Goal: Task Accomplishment & Management: Use online tool/utility

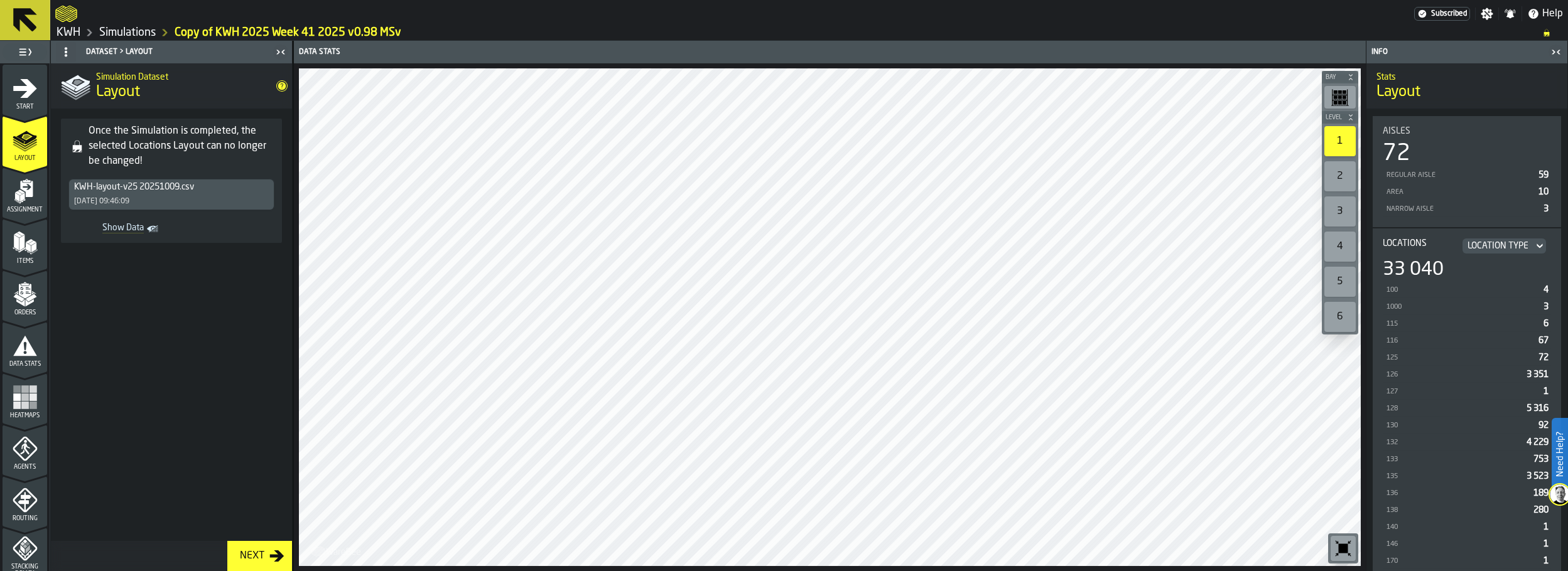
click at [24, 150] on polygon "menu Layout" at bounding box center [25, 148] width 25 height 8
click at [32, 95] on icon "menu Start" at bounding box center [25, 88] width 25 height 25
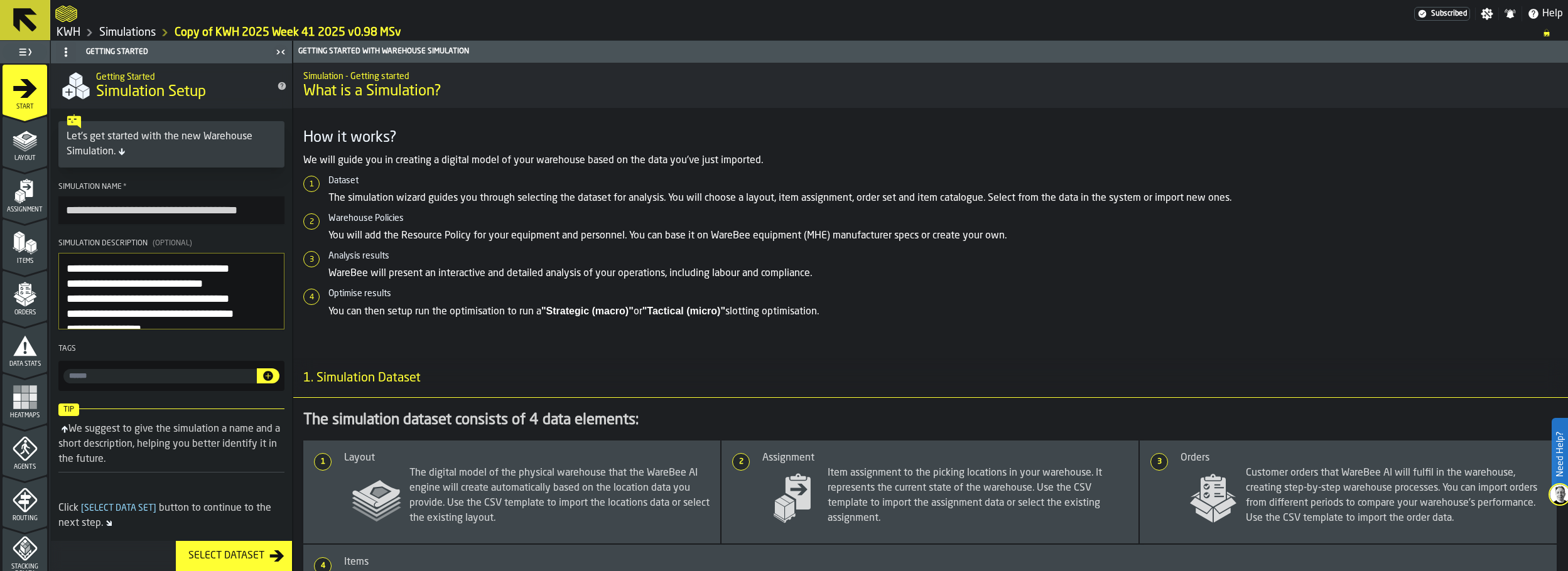
click at [25, 151] on icon "menu Layout" at bounding box center [25, 140] width 25 height 25
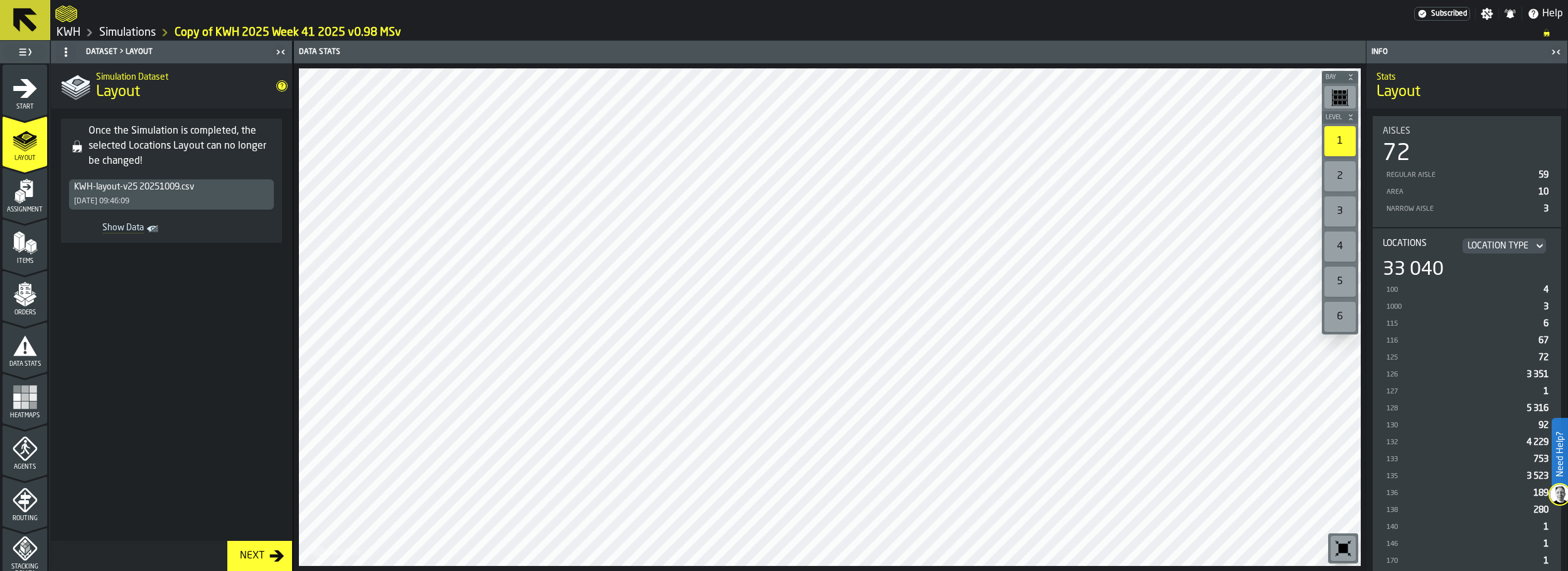
click at [9, 17] on button at bounding box center [25, 20] width 50 height 40
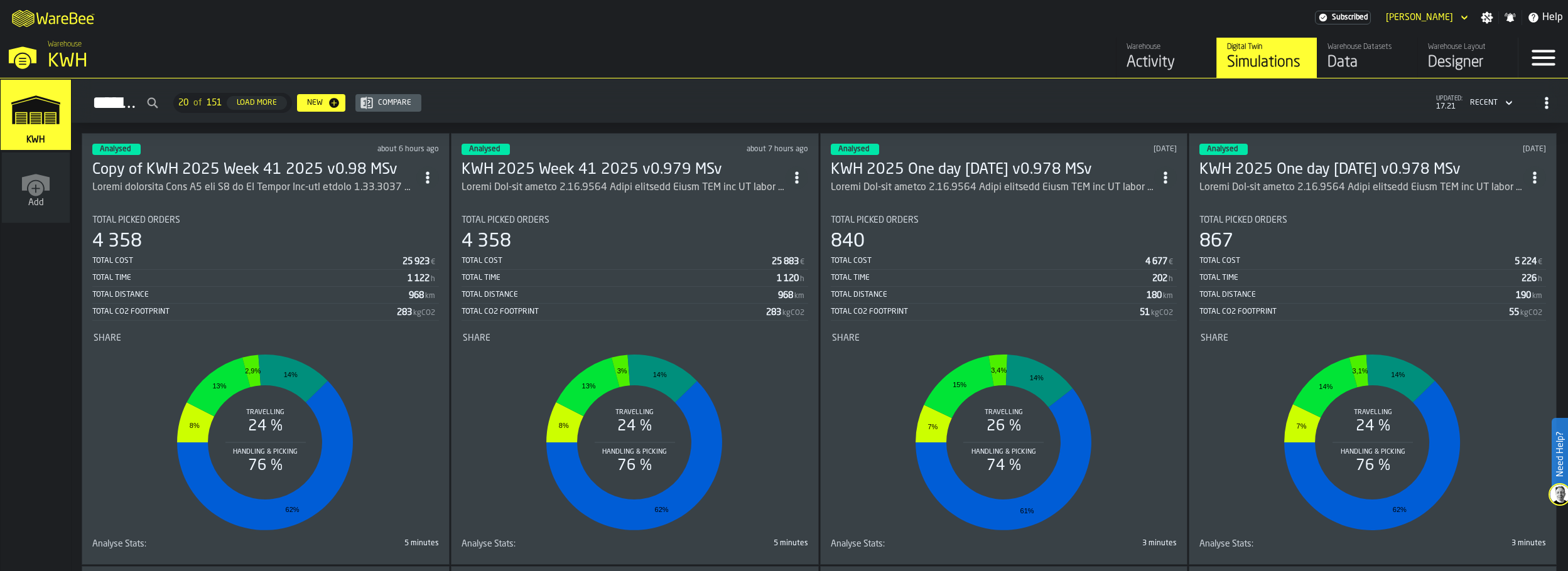
click at [184, 172] on h3 "Copy of KWH 2025 Week 41 2025 v0.98 MSv" at bounding box center [254, 170] width 324 height 20
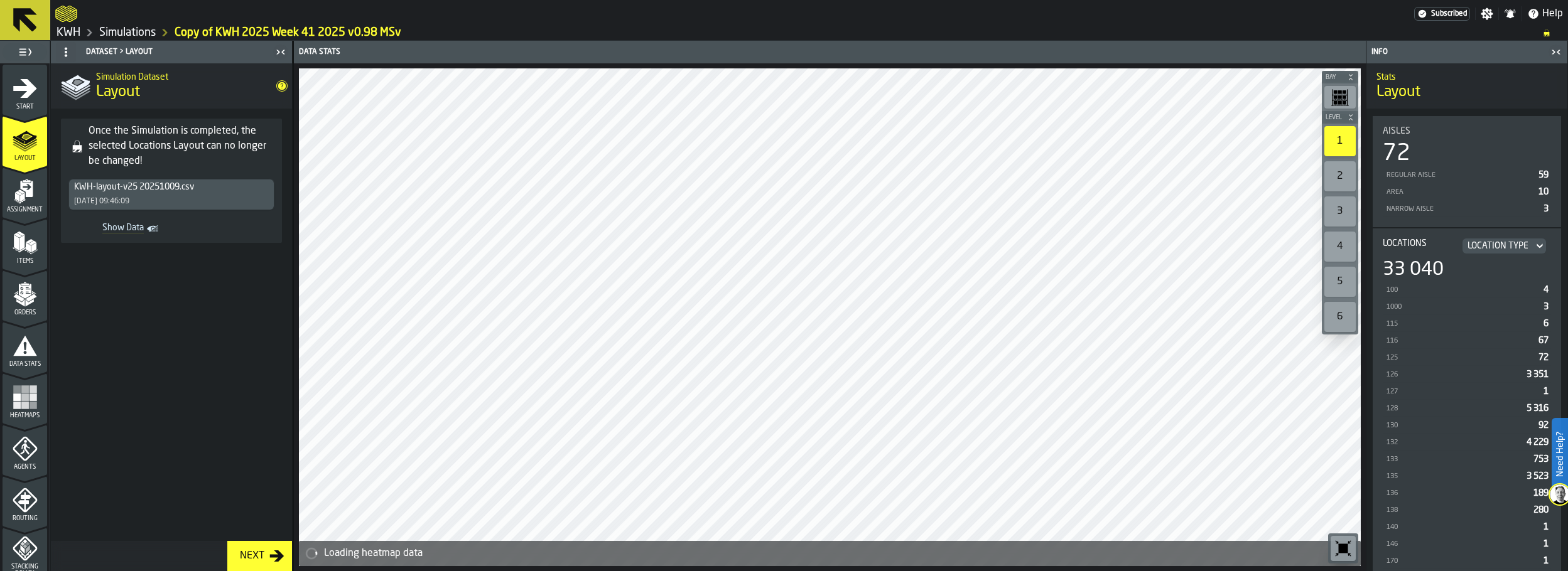
click at [28, 14] on icon at bounding box center [25, 20] width 24 height 24
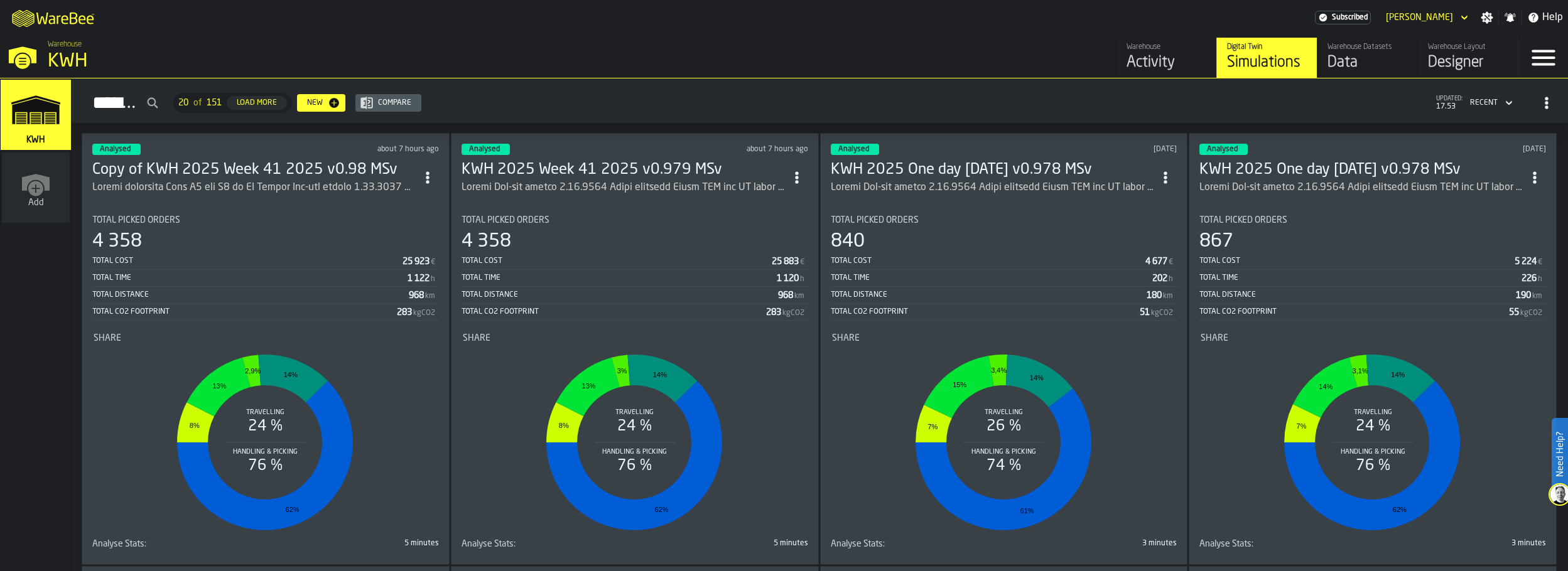
click at [205, 181] on div "ItemListCard-DashboardItemContainer" at bounding box center [254, 188] width 324 height 15
